Goal: Transaction & Acquisition: Book appointment/travel/reservation

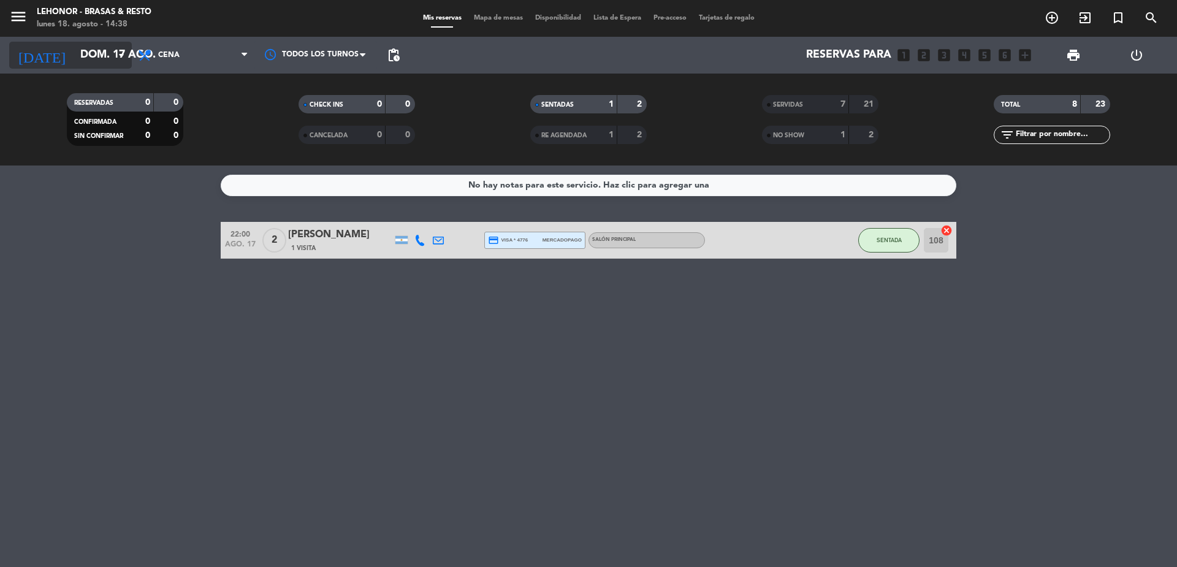
click at [101, 56] on input "dom. 17 ago." at bounding box center [145, 55] width 142 height 25
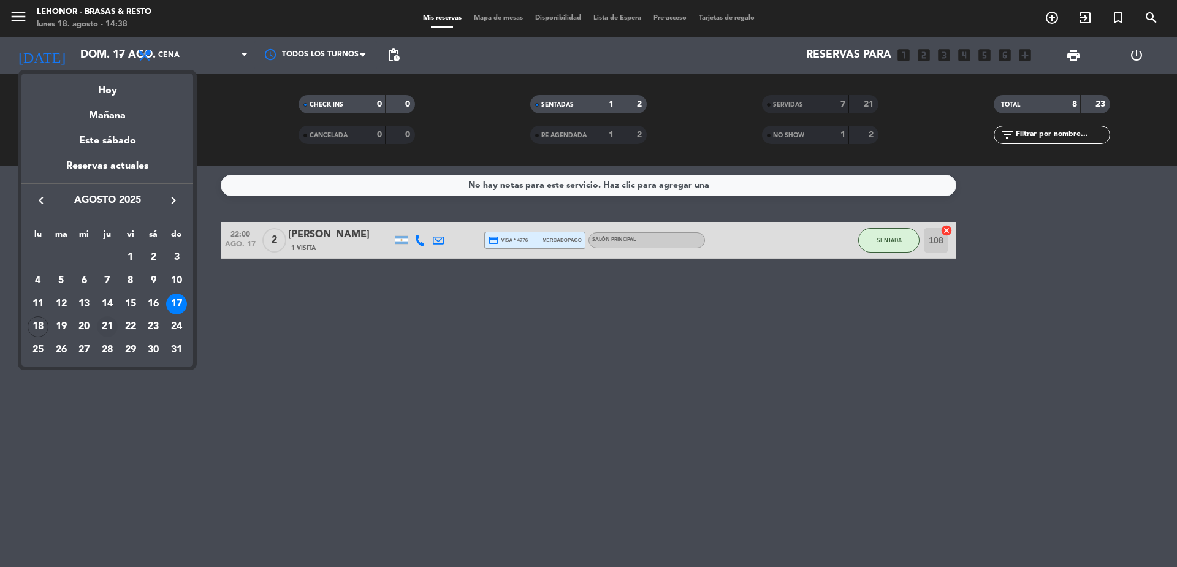
click at [107, 325] on div "21" at bounding box center [107, 326] width 21 height 21
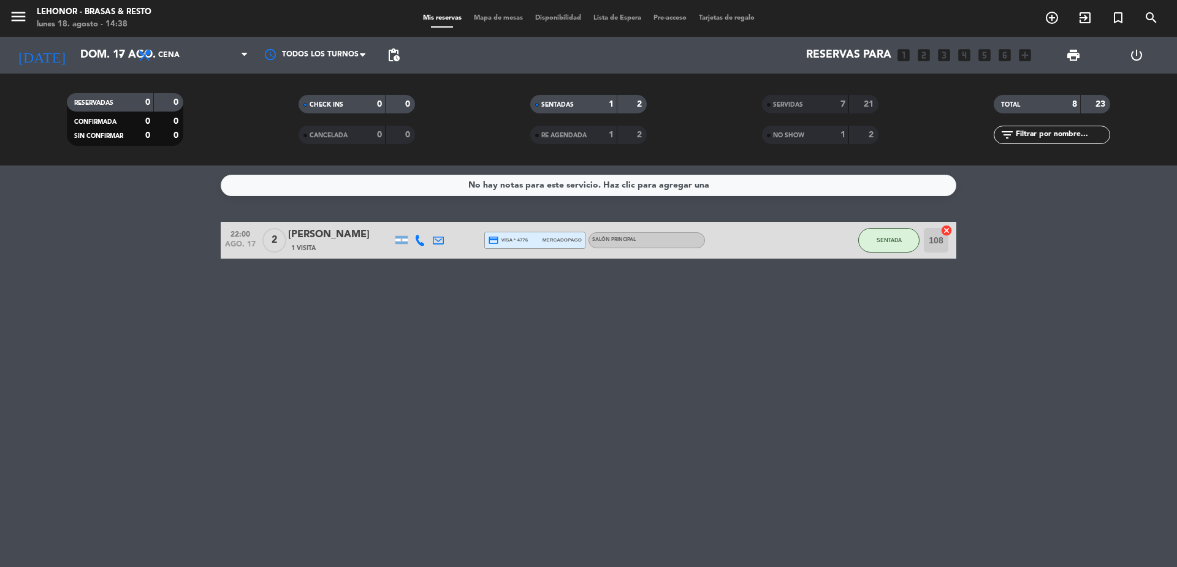
type input "jue. 21 ago."
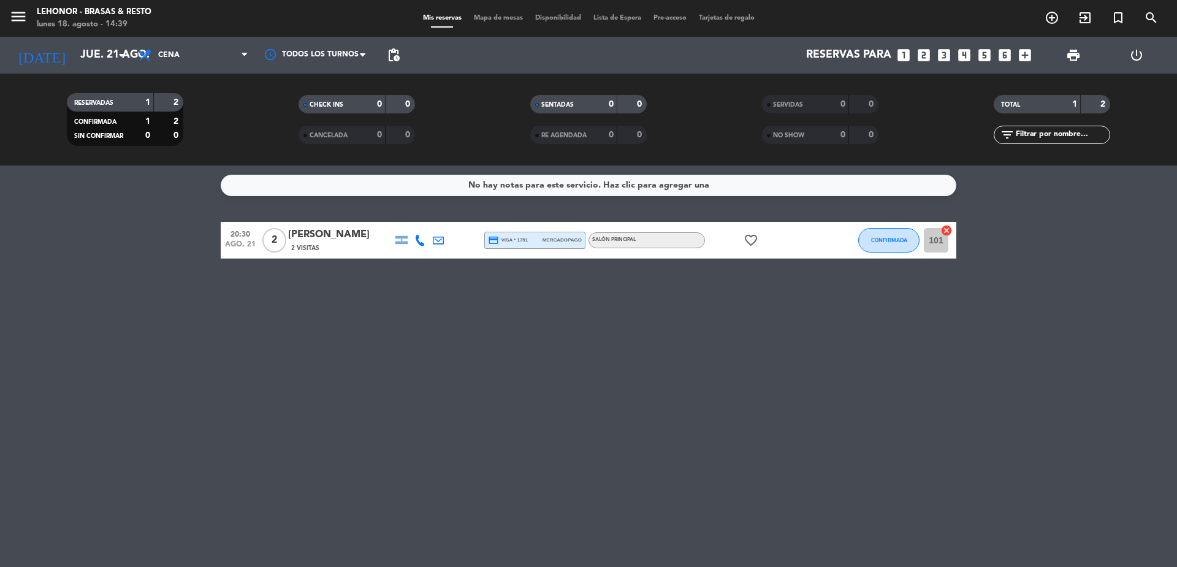
click at [493, 18] on span "Mapa de mesas" at bounding box center [498, 18] width 61 height 7
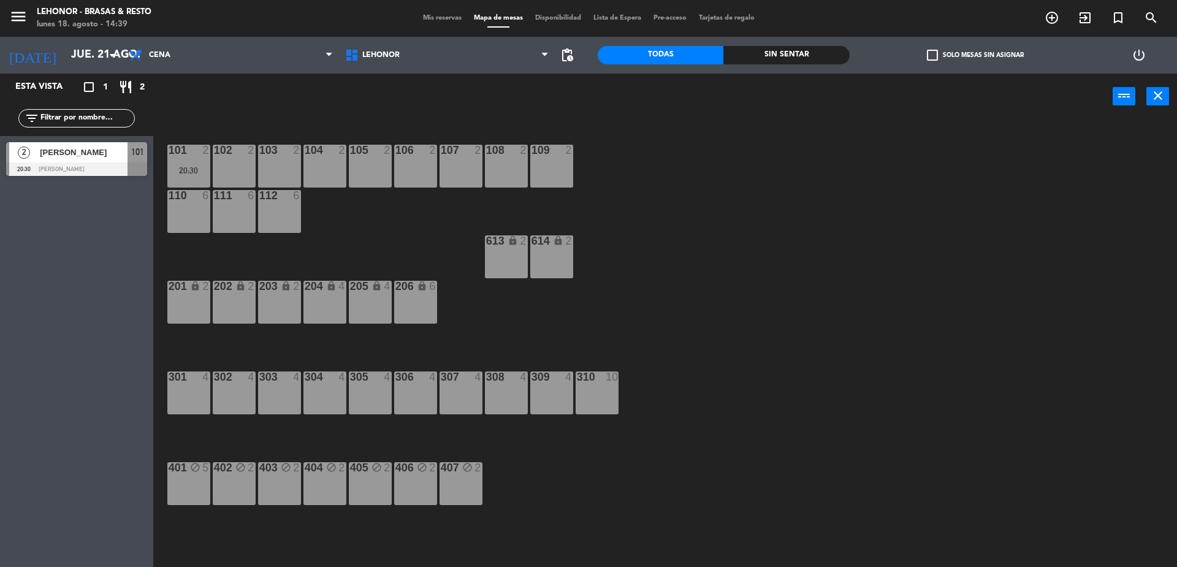
click at [365, 162] on div "105 2" at bounding box center [370, 166] width 43 height 43
click at [606, 99] on button "[GEOGRAPHIC_DATA]" at bounding box center [595, 96] width 74 height 25
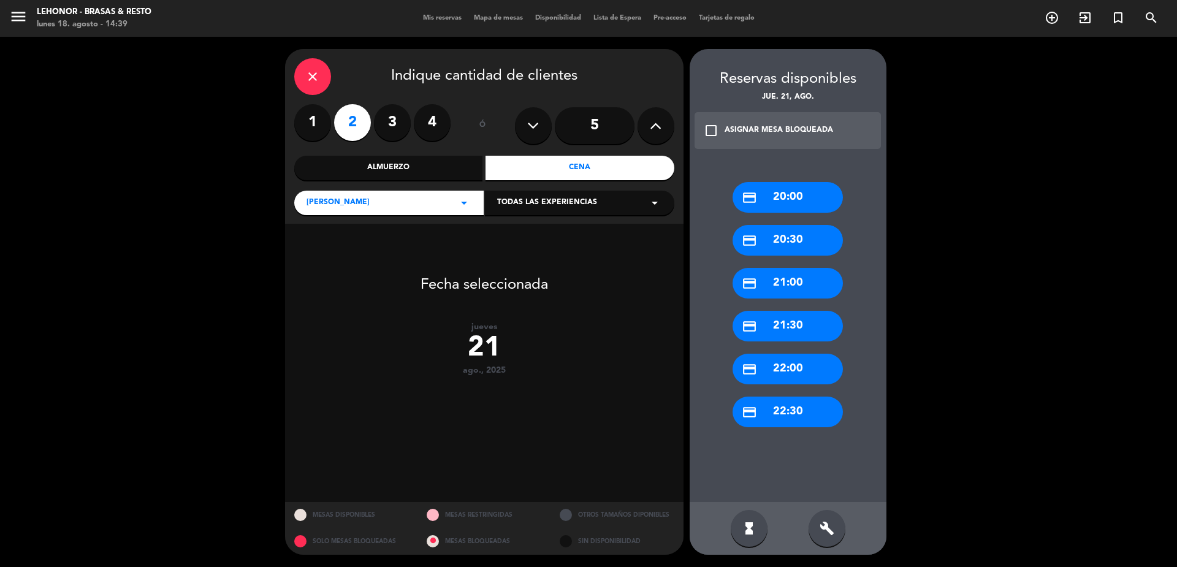
click at [801, 289] on div "credit_card 21:00" at bounding box center [787, 283] width 110 height 31
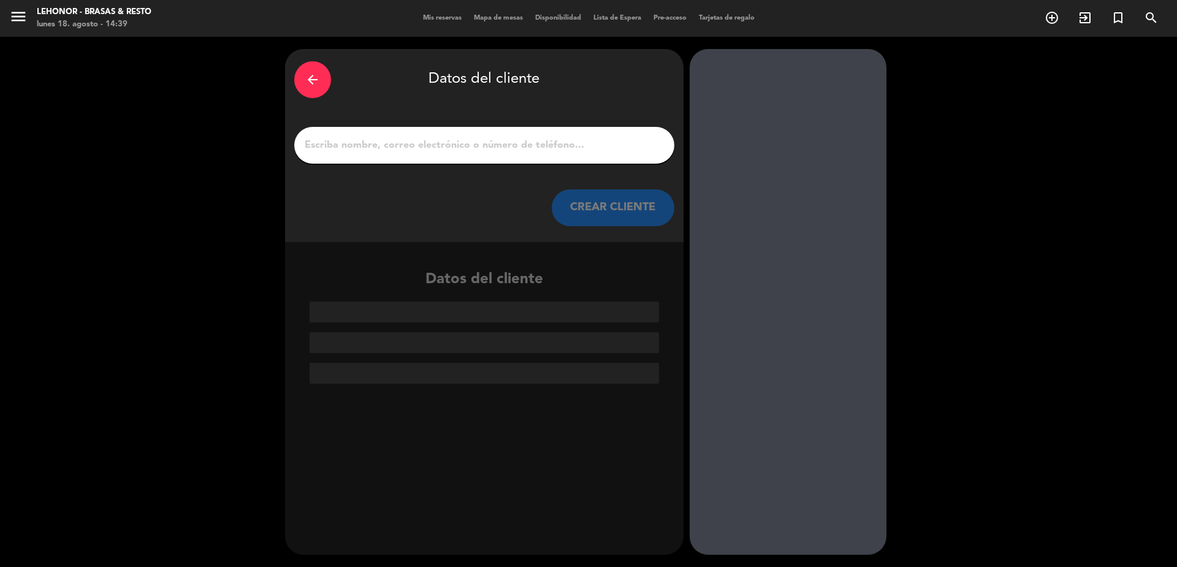
click at [499, 143] on input "1" at bounding box center [484, 145] width 362 height 17
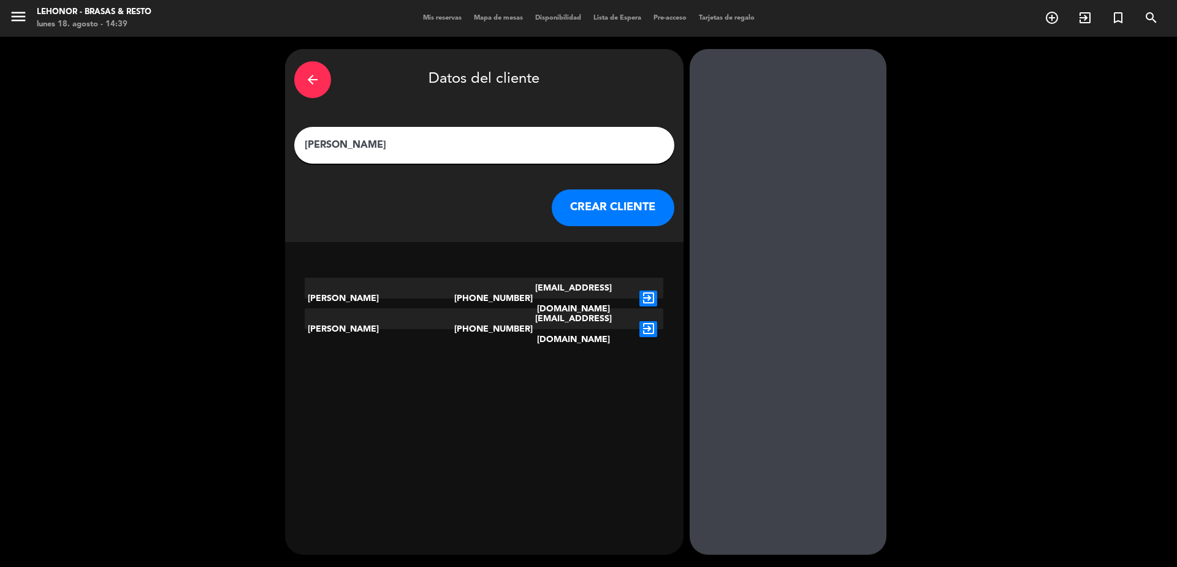
type input "[PERSON_NAME]"
click at [650, 293] on icon "exit_to_app" at bounding box center [648, 299] width 18 height 16
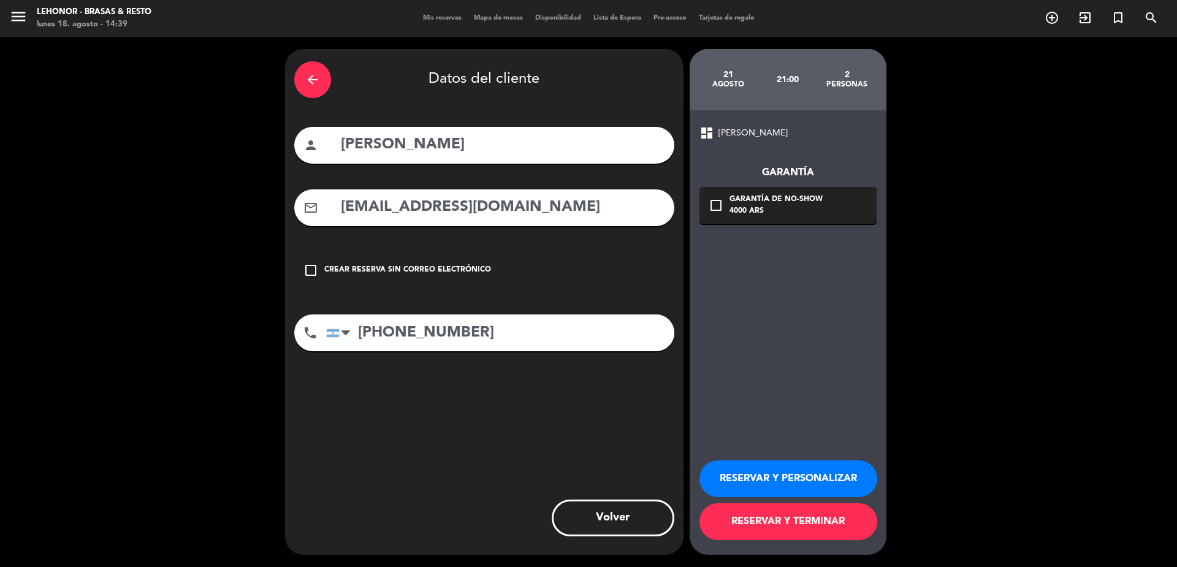
click at [715, 206] on icon "check_box_outline_blank" at bounding box center [716, 205] width 15 height 15
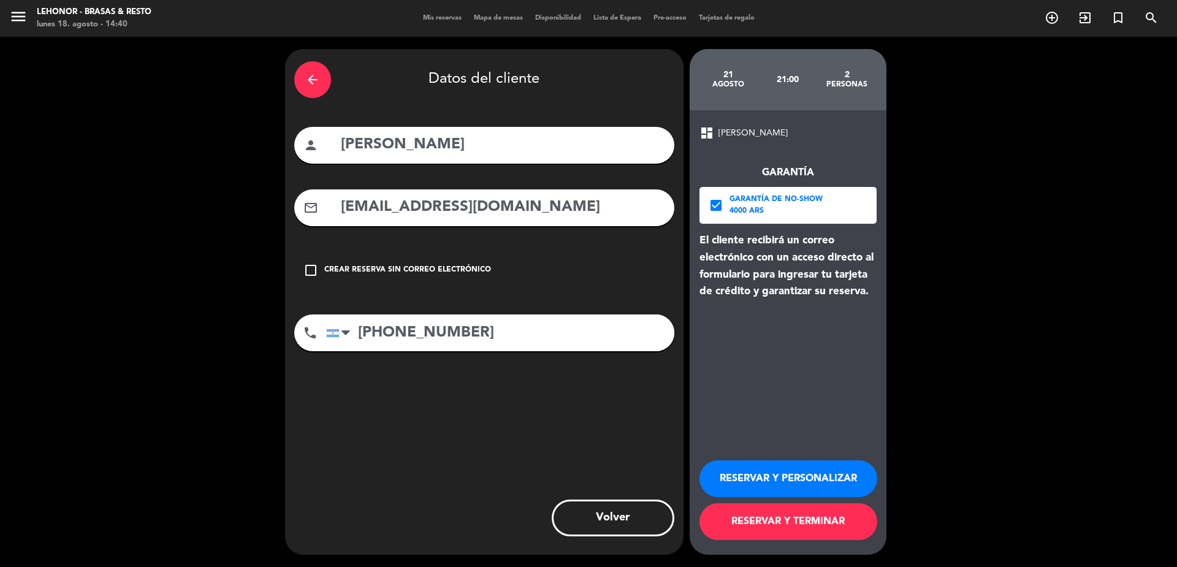
click at [800, 525] on button "RESERVAR Y TERMINAR" at bounding box center [788, 521] width 178 height 37
